Goal: Transaction & Acquisition: Purchase product/service

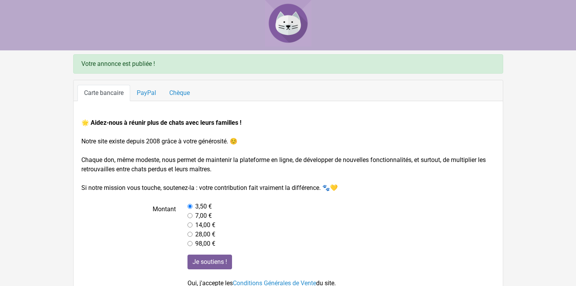
click at [290, 23] on img at bounding box center [288, 23] width 46 height 46
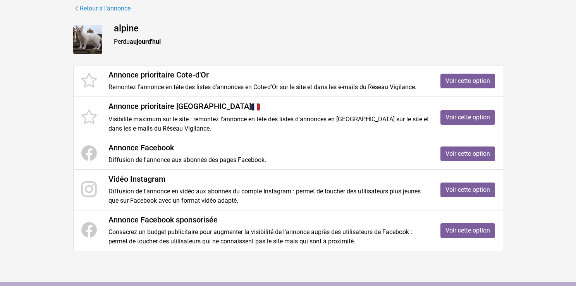
scroll to position [86, 0]
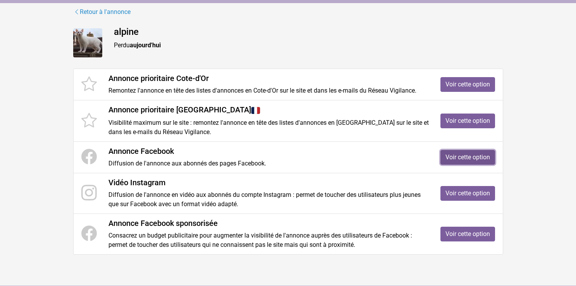
click at [460, 154] on link "Voir cette option" at bounding box center [467, 157] width 55 height 15
click at [462, 81] on link "Voir cette option" at bounding box center [467, 84] width 55 height 15
click at [469, 118] on link "Voir cette option" at bounding box center [467, 120] width 55 height 15
click at [469, 191] on link "Voir cette option" at bounding box center [467, 193] width 55 height 15
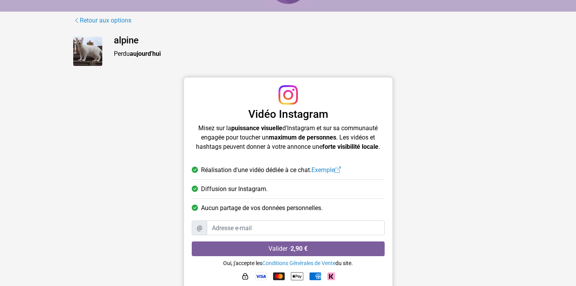
scroll to position [42, 0]
